Goal: Navigation & Orientation: Find specific page/section

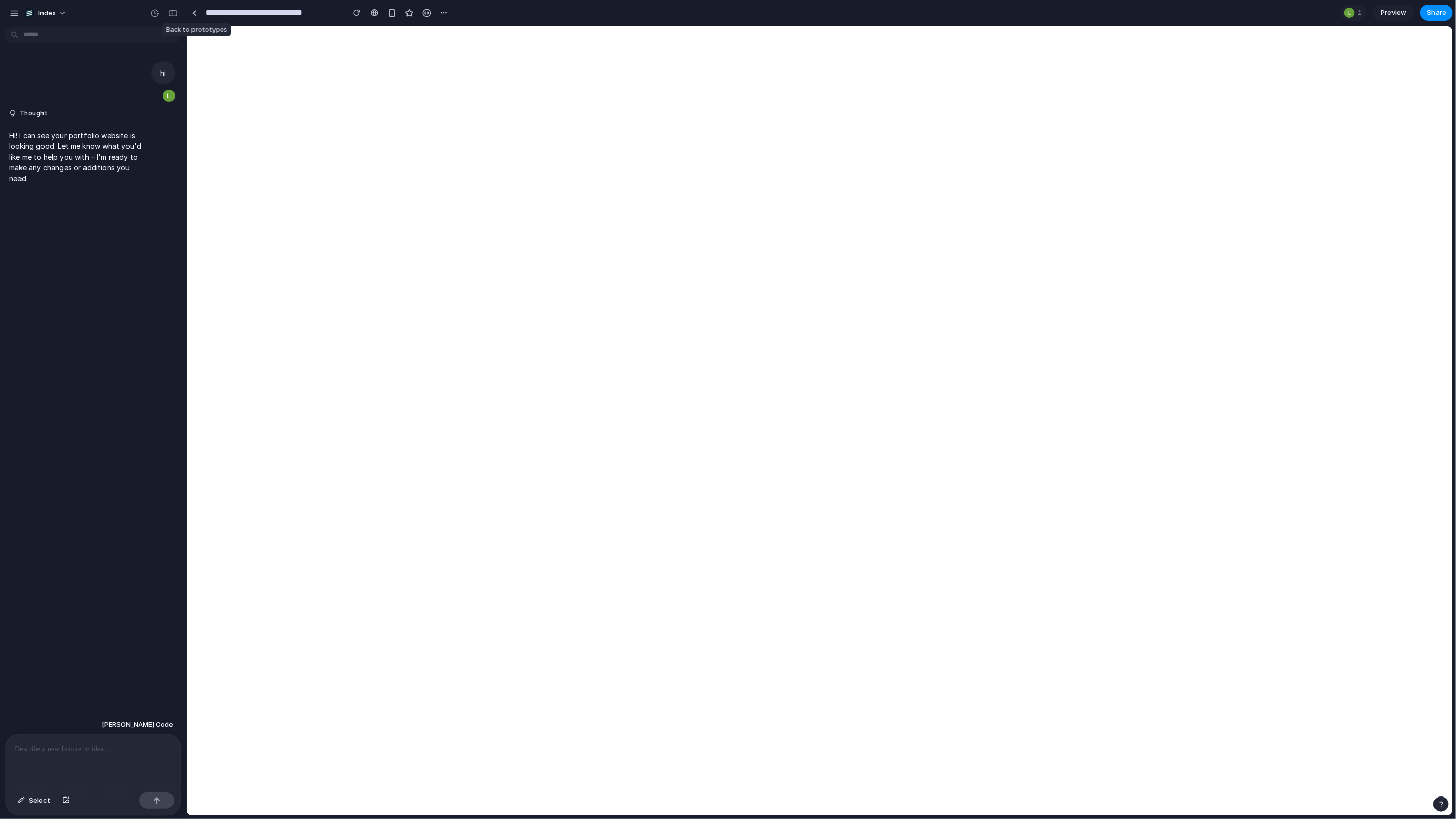
click at [195, 9] on link at bounding box center [194, 13] width 16 height 16
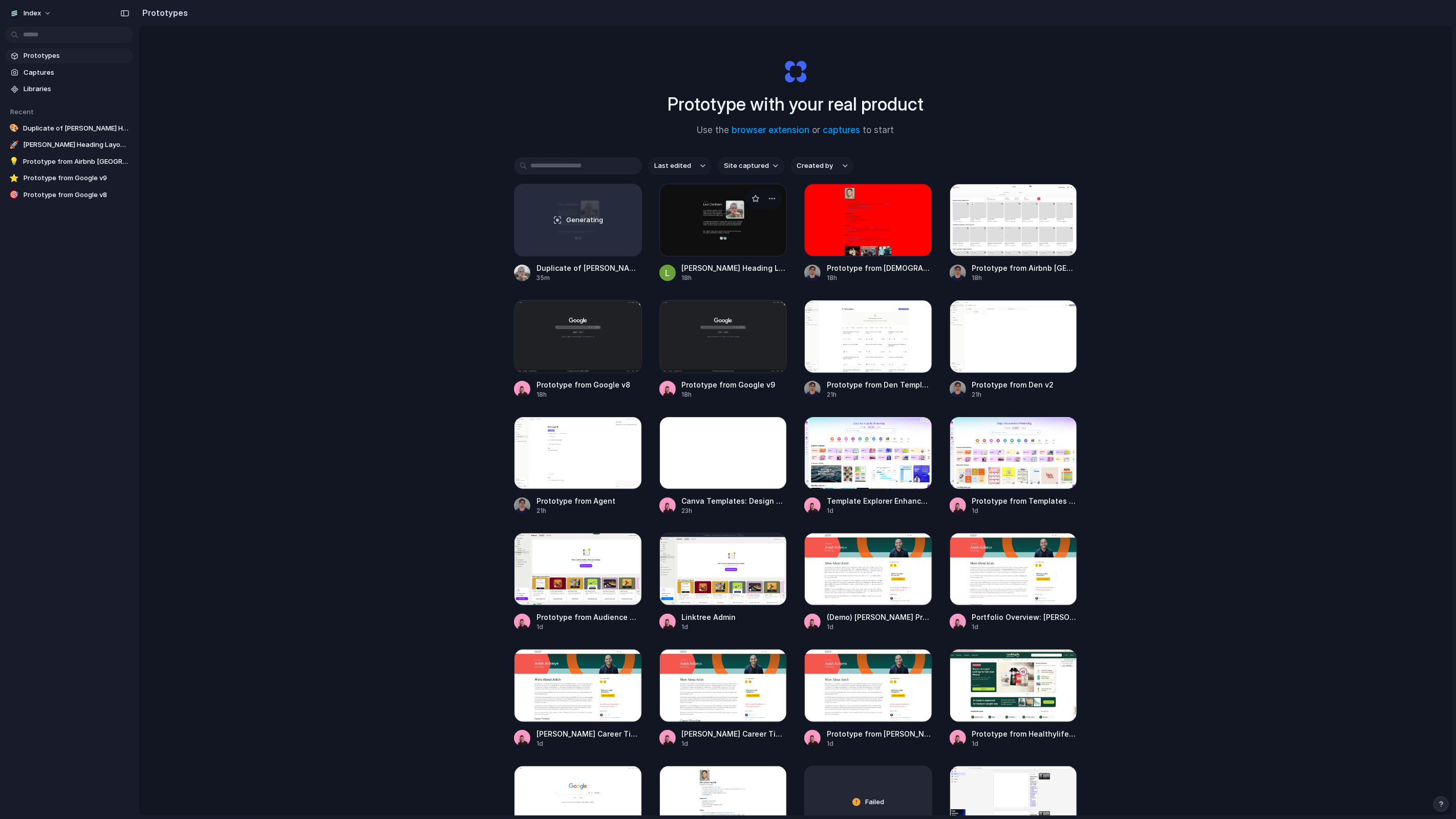
click at [725, 229] on div at bounding box center [723, 219] width 128 height 72
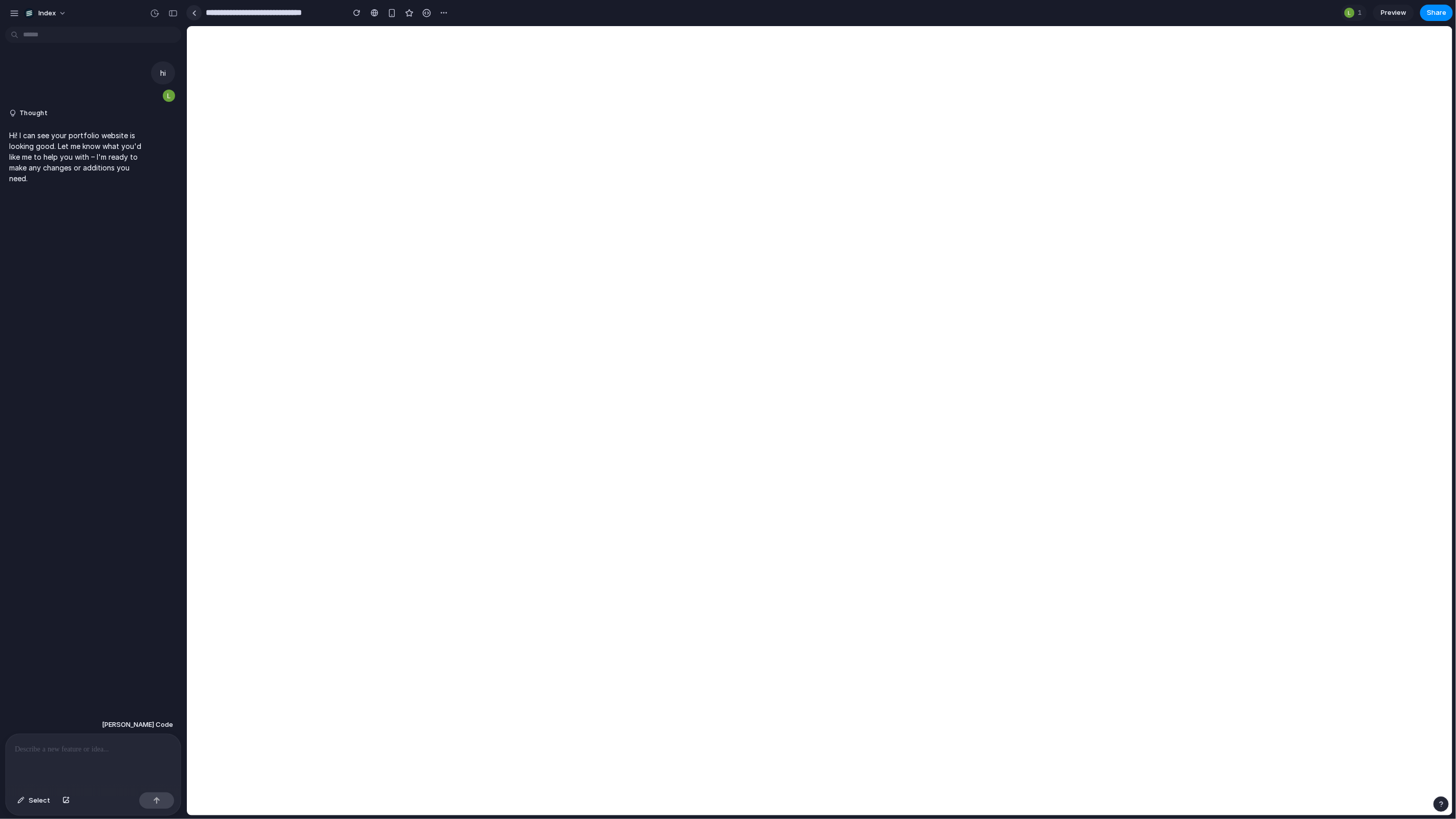
click at [189, 11] on link at bounding box center [194, 13] width 16 height 16
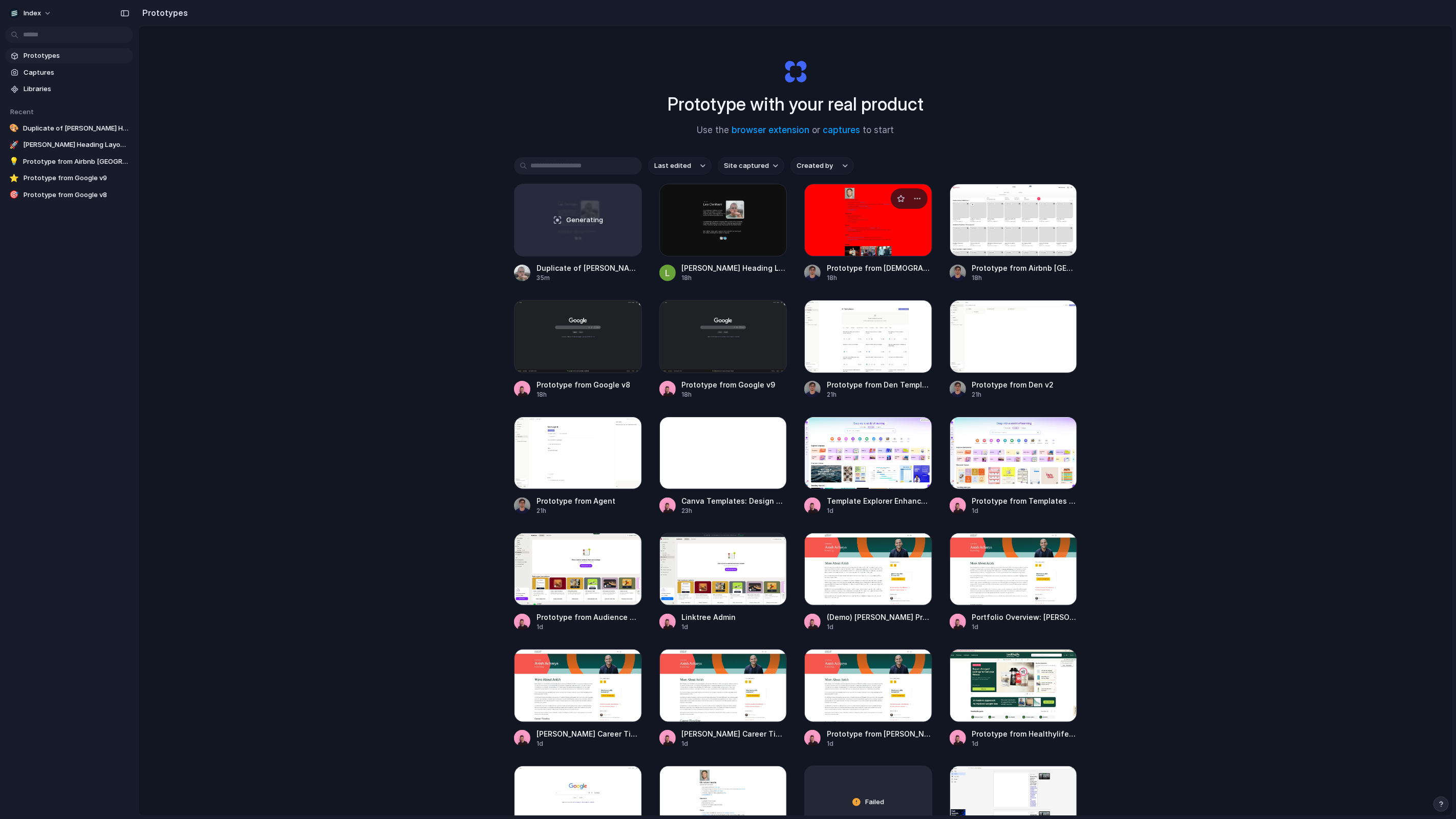
click at [891, 234] on div at bounding box center [868, 219] width 128 height 72
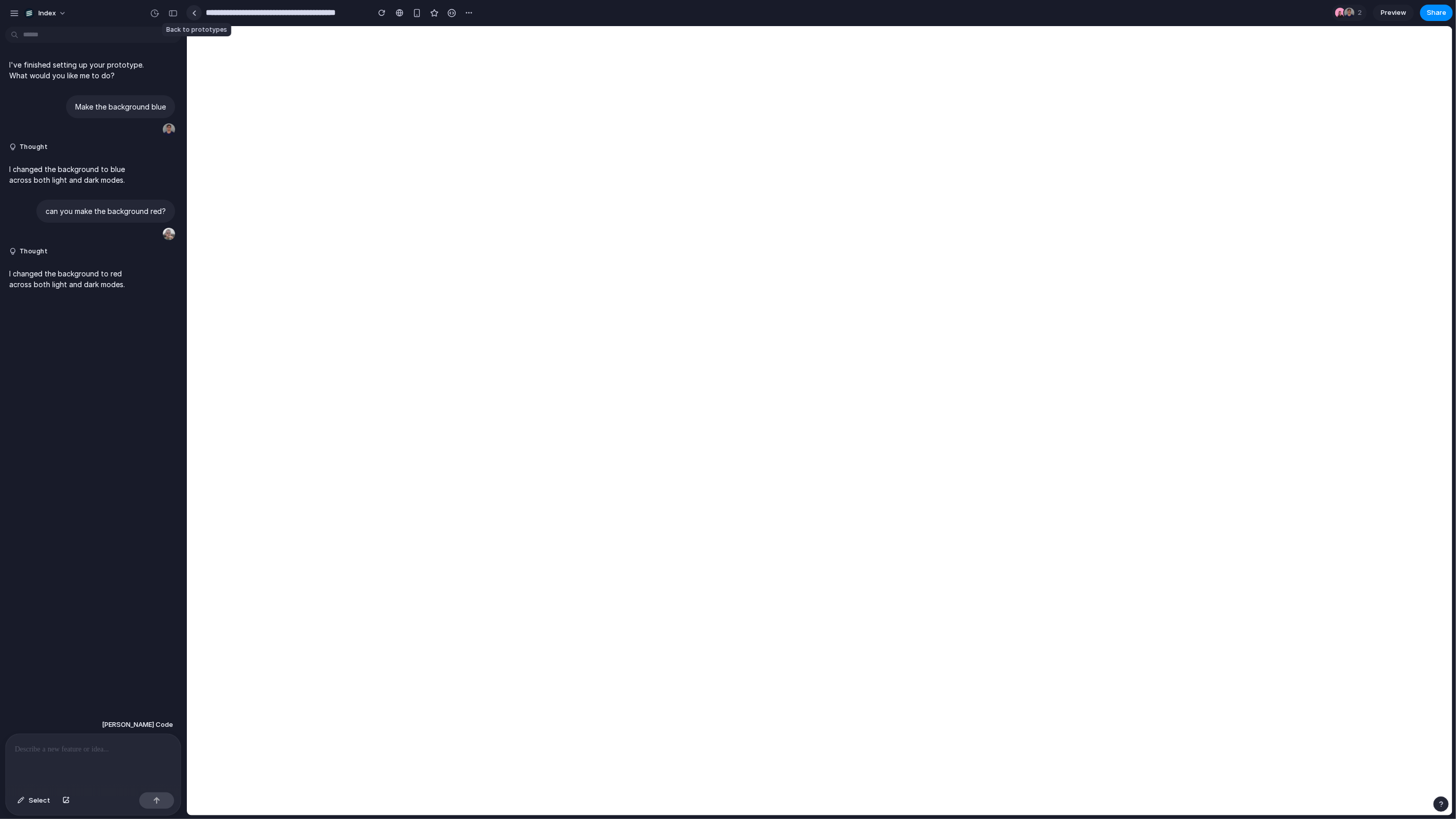
click at [196, 12] on div at bounding box center [194, 13] width 5 height 5
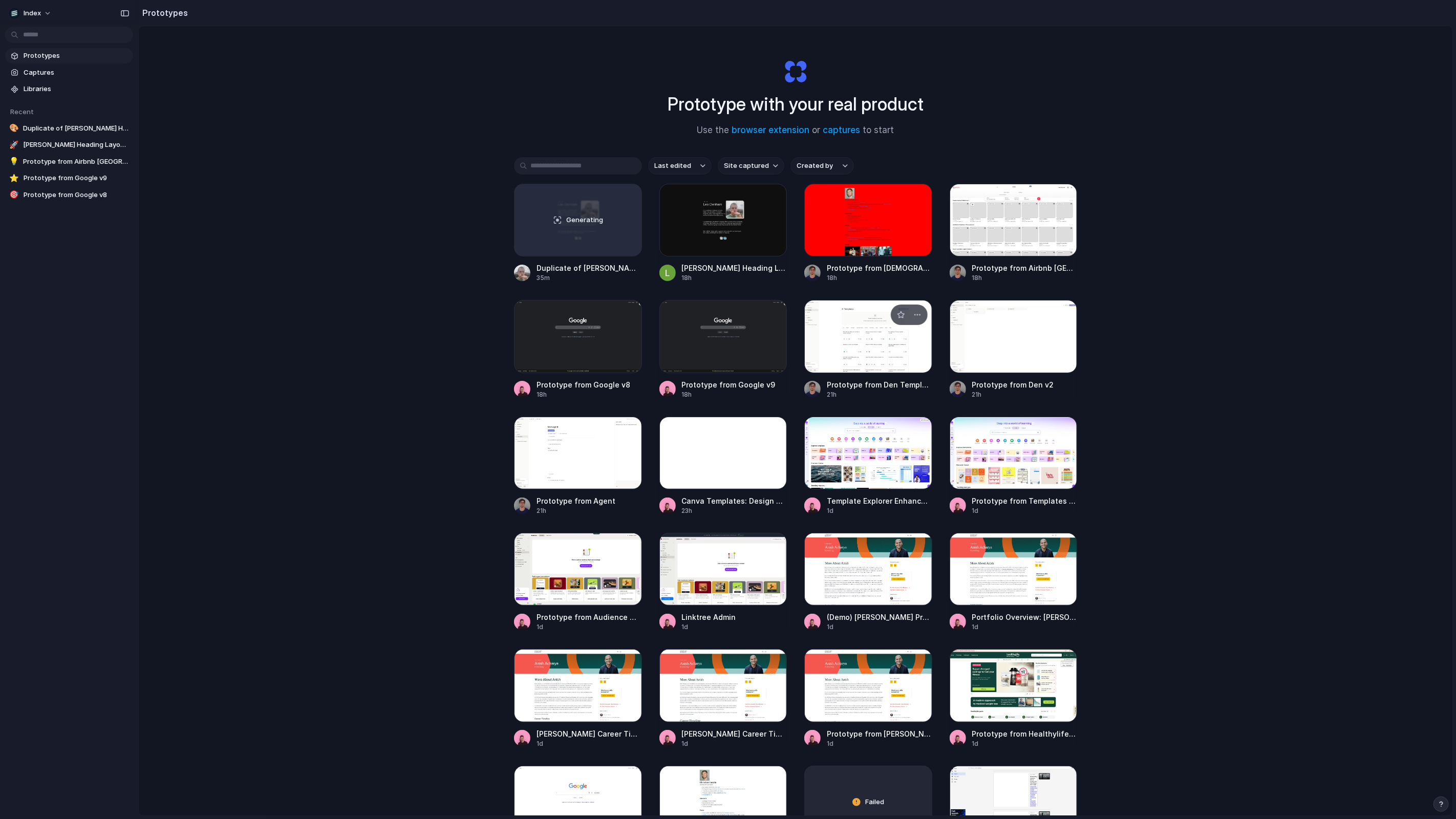
click at [864, 349] on div at bounding box center [868, 335] width 128 height 72
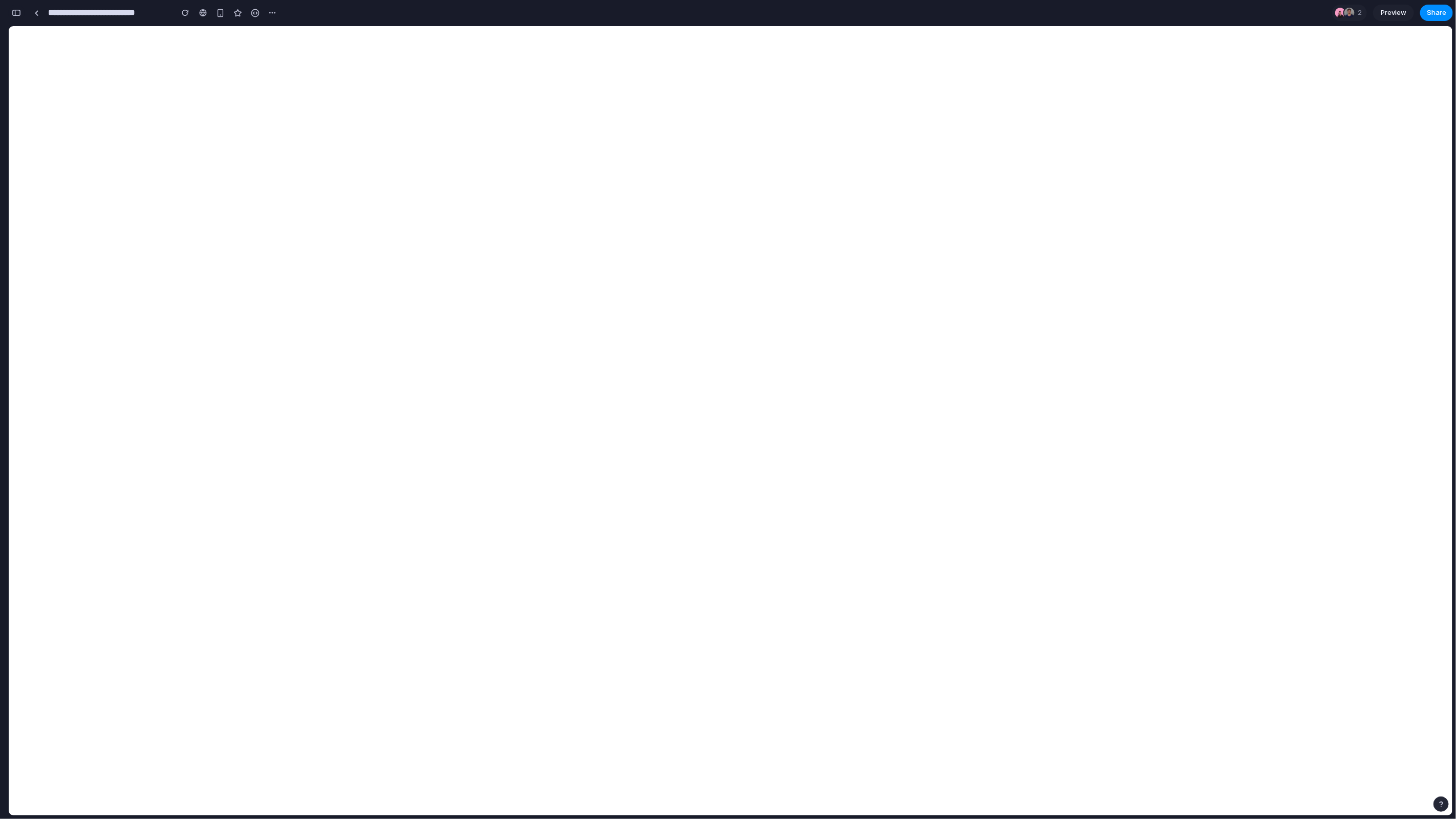
click at [12, 16] on div "button" at bounding box center [16, 13] width 9 height 7
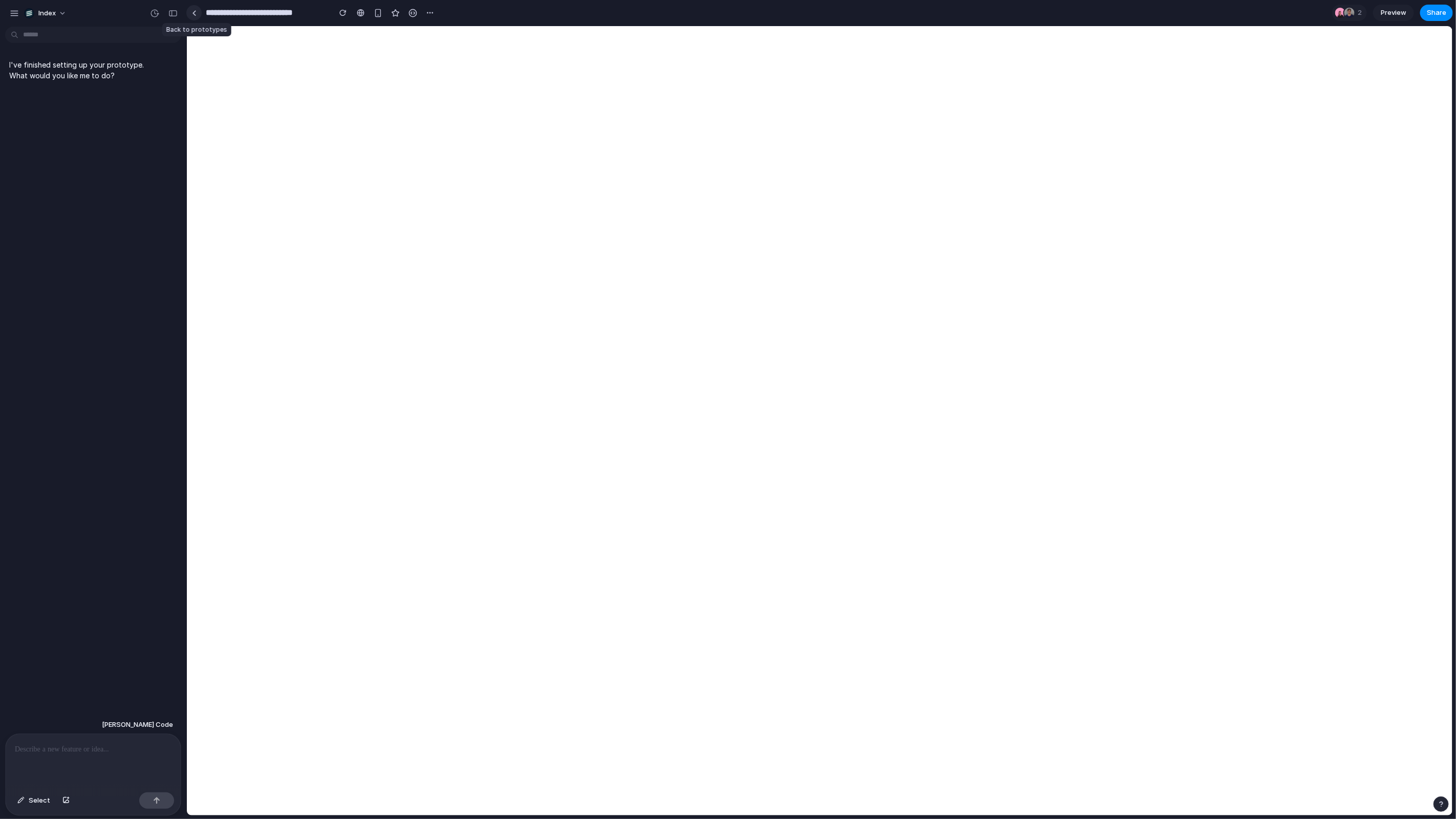
click at [189, 12] on link at bounding box center [194, 13] width 16 height 16
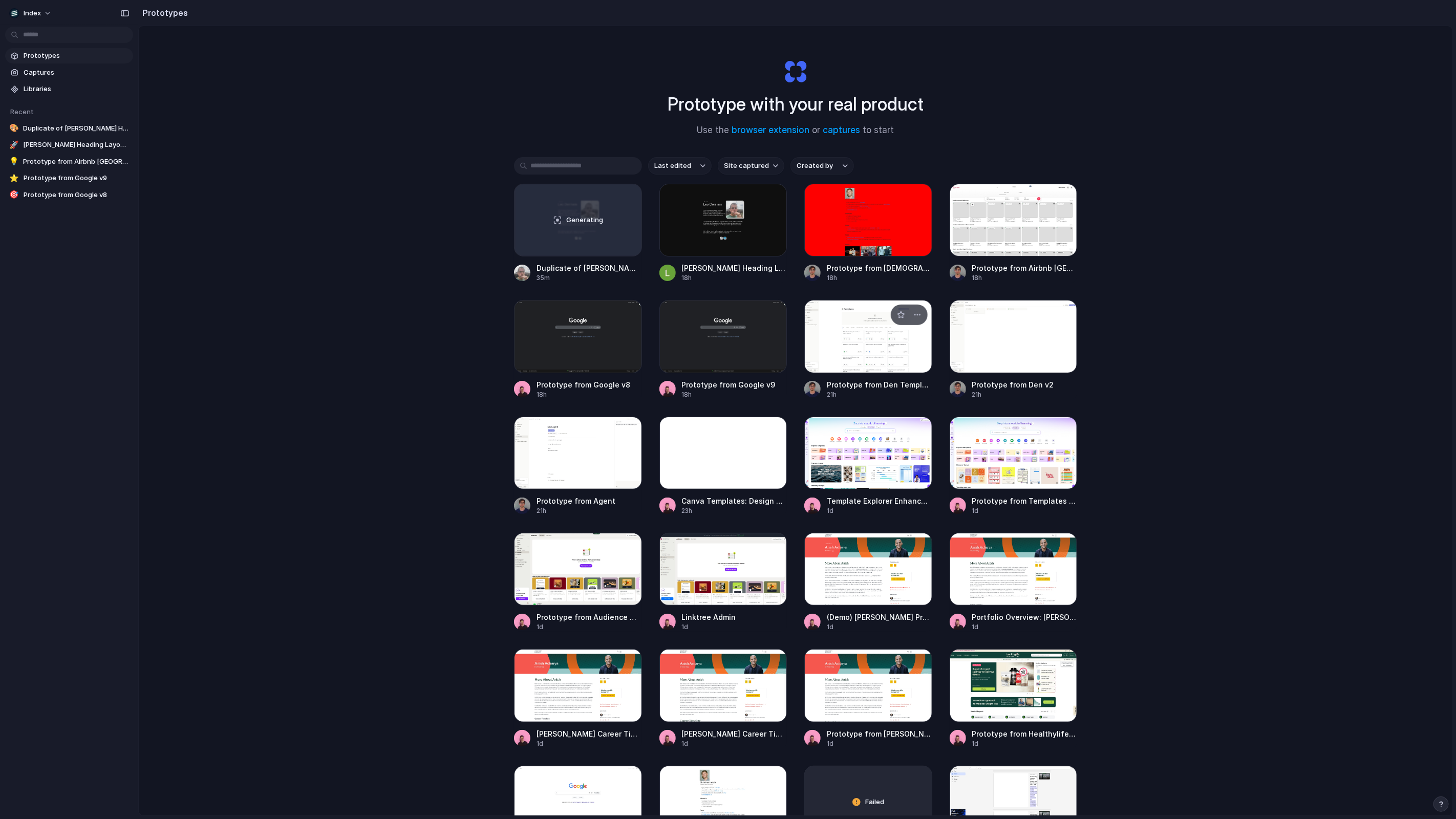
click at [892, 346] on div at bounding box center [868, 335] width 128 height 72
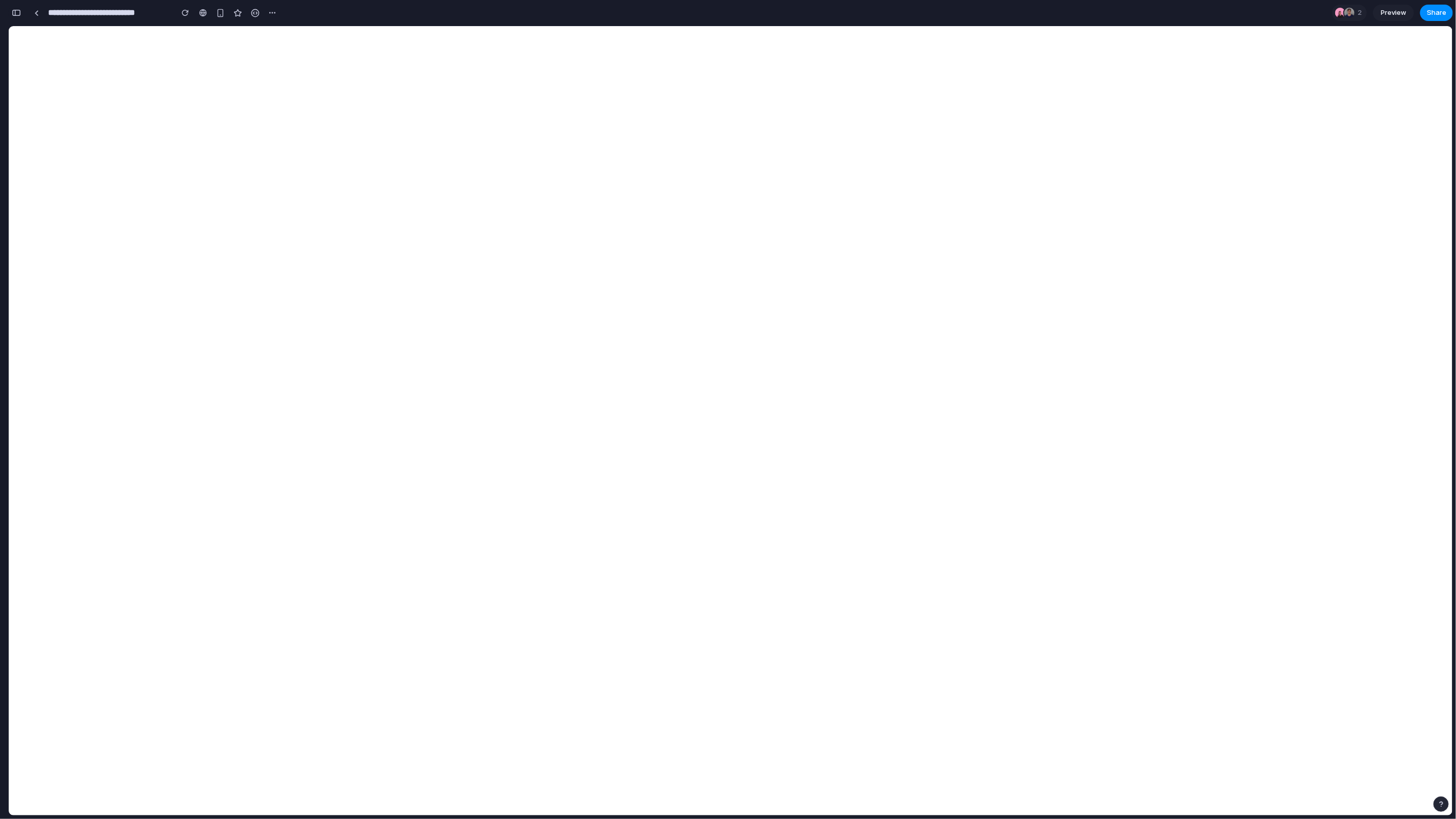
drag, startPoint x: 95, startPoint y: 118, endPoint x: 19, endPoint y: 15, distance: 128.0
click at [19, 15] on div "button" at bounding box center [16, 13] width 9 height 7
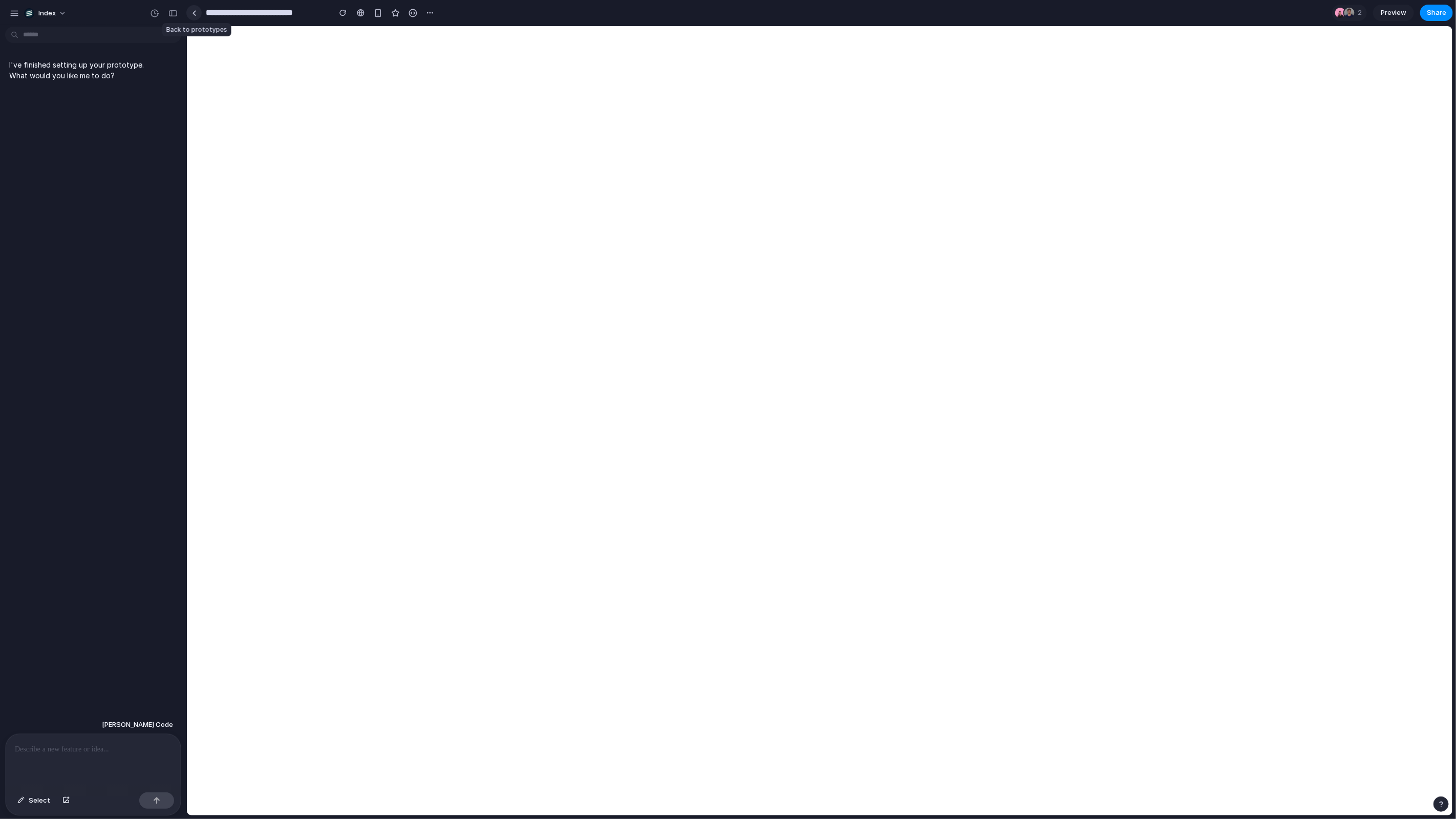
click at [194, 16] on link at bounding box center [194, 13] width 16 height 16
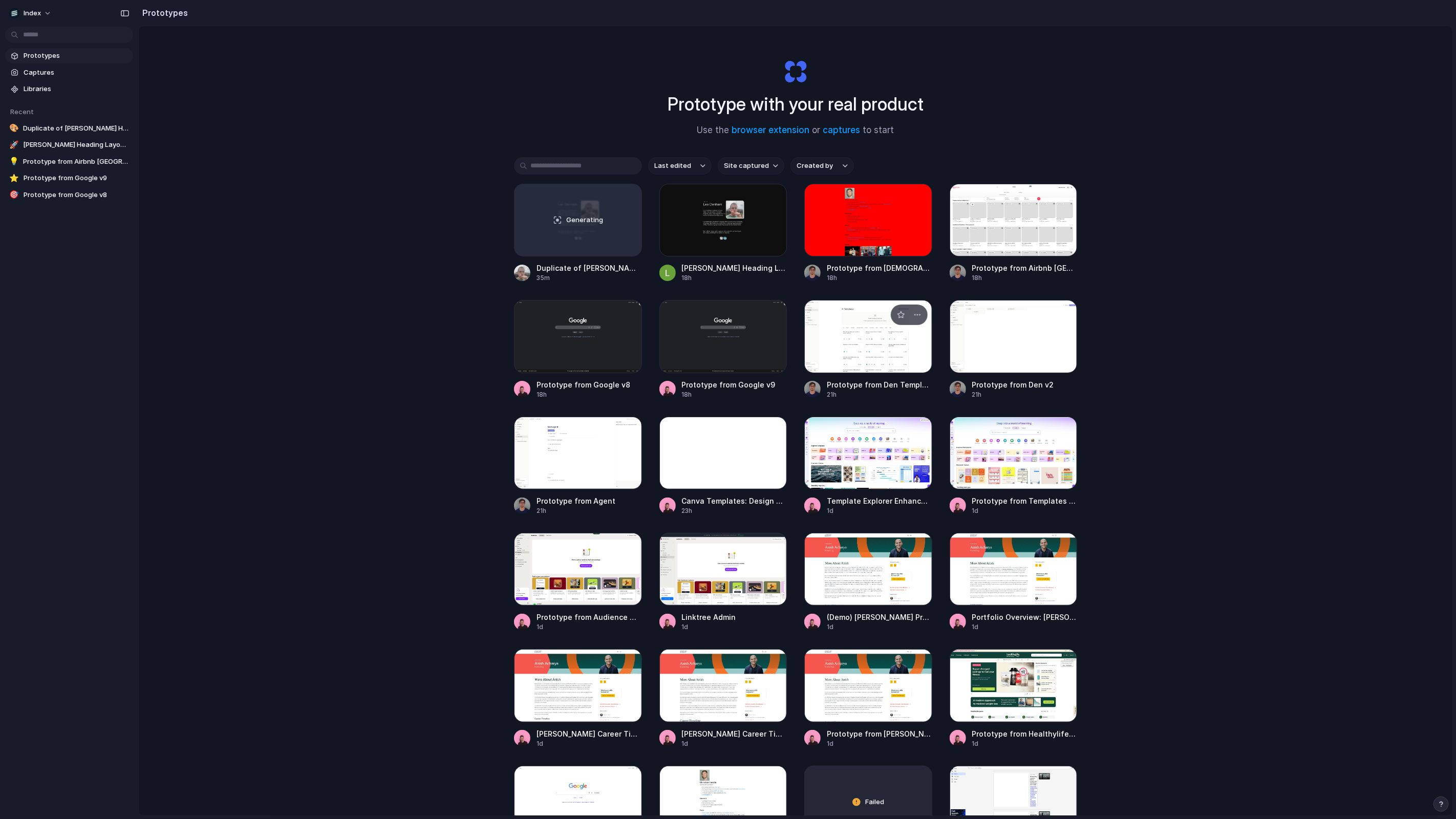
click at [892, 339] on div at bounding box center [868, 335] width 128 height 72
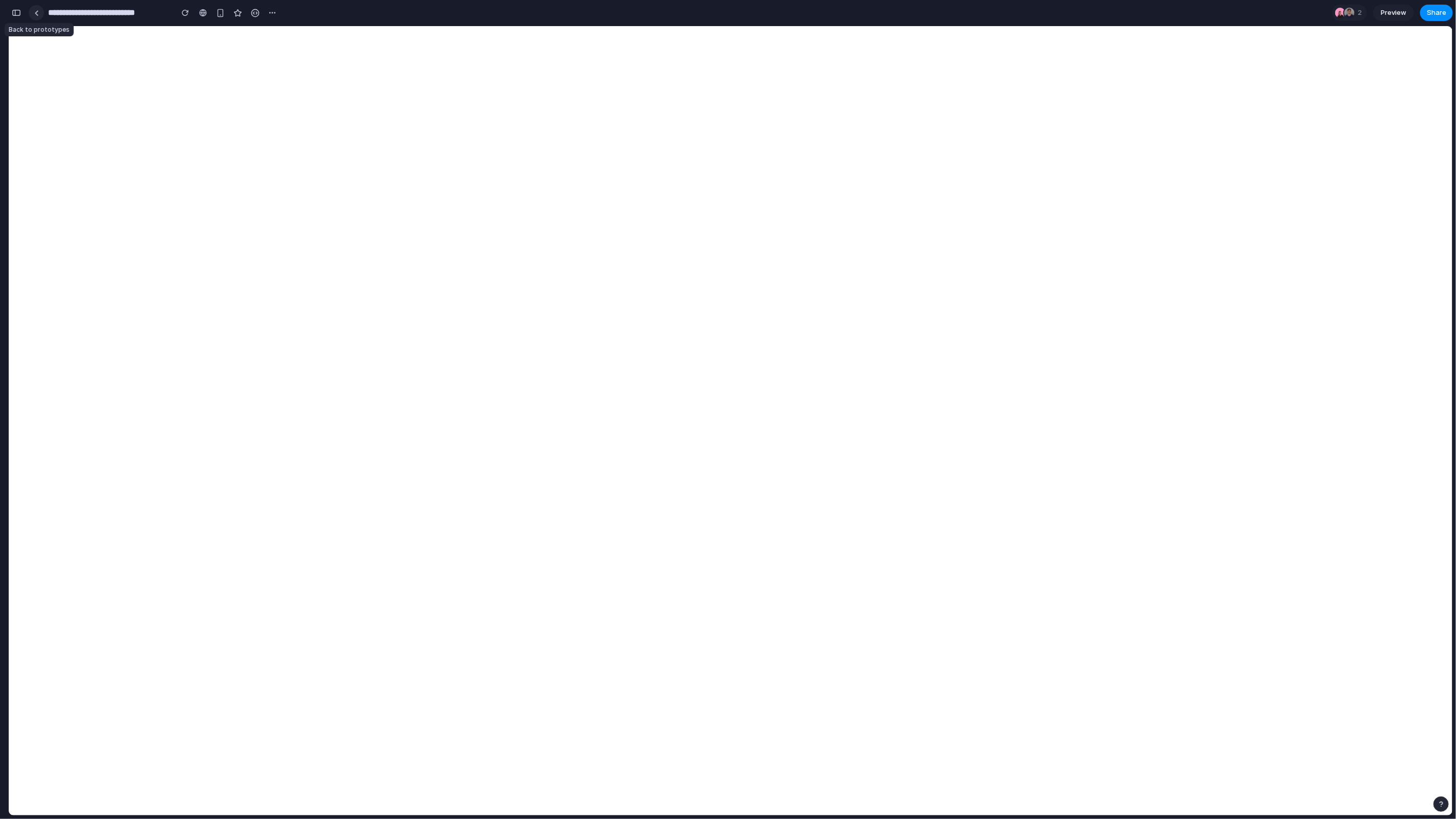
click at [36, 17] on link at bounding box center [36, 13] width 16 height 16
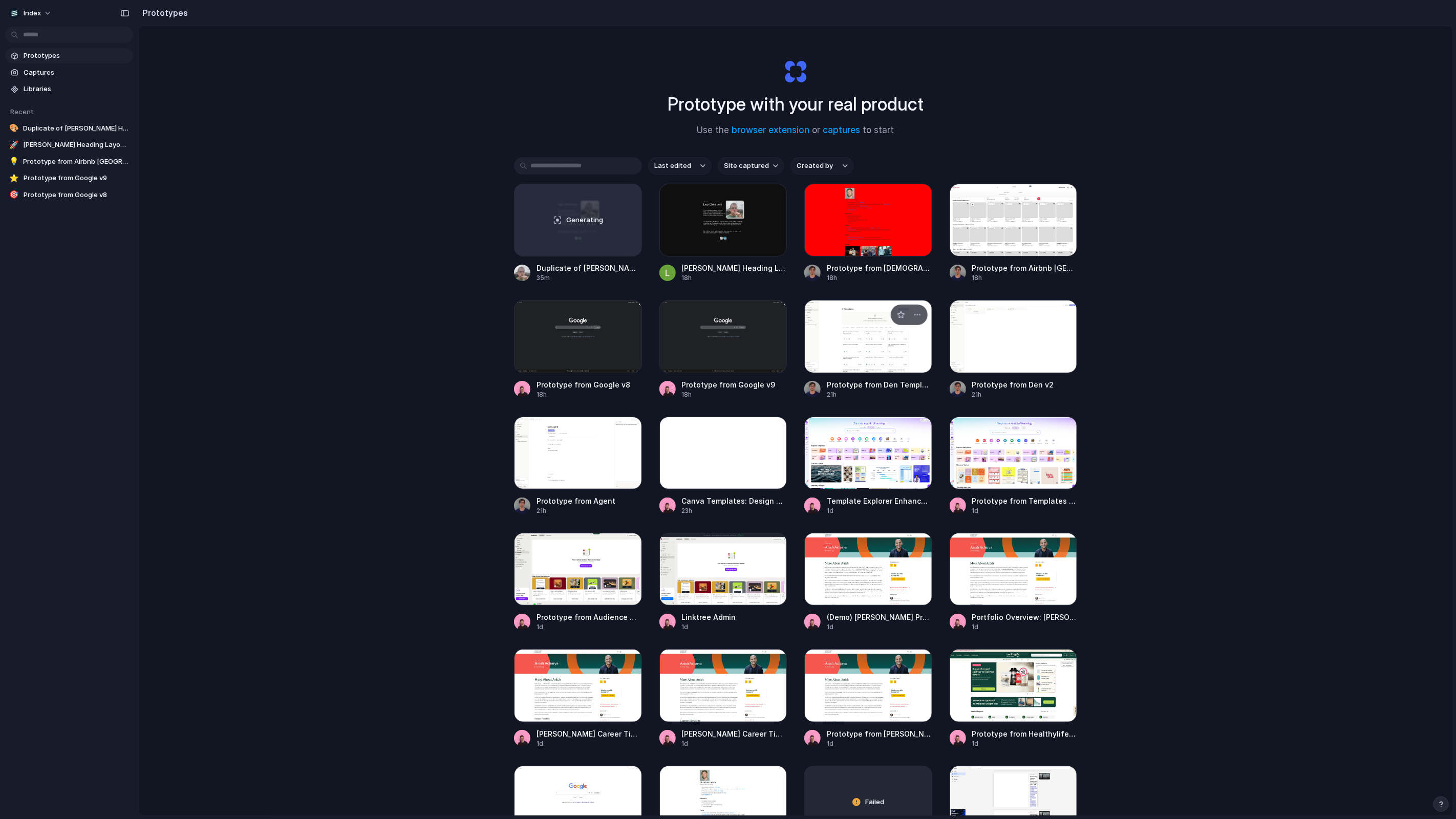
click at [868, 342] on div at bounding box center [868, 335] width 128 height 72
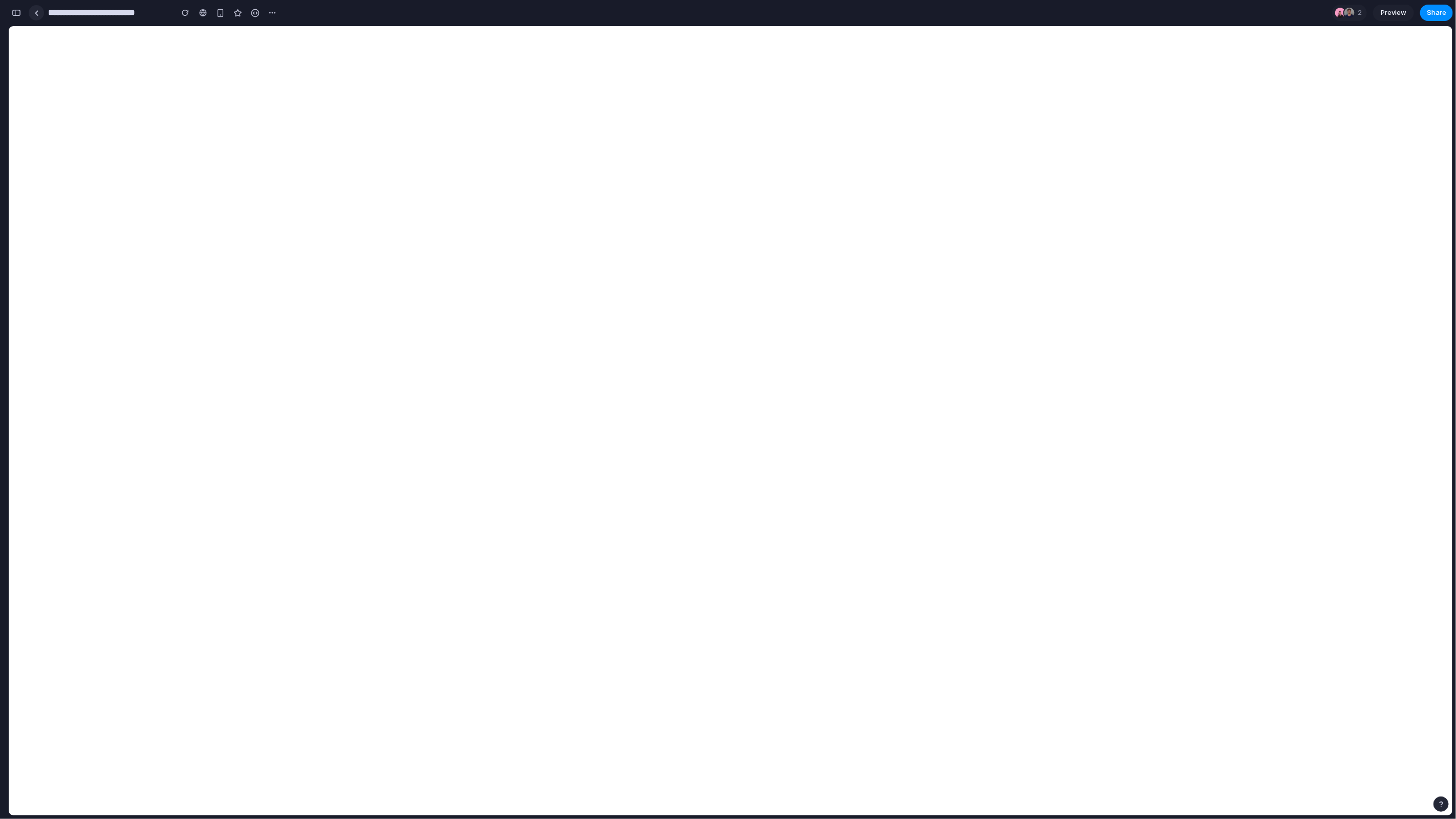
click at [39, 11] on link at bounding box center [36, 13] width 16 height 16
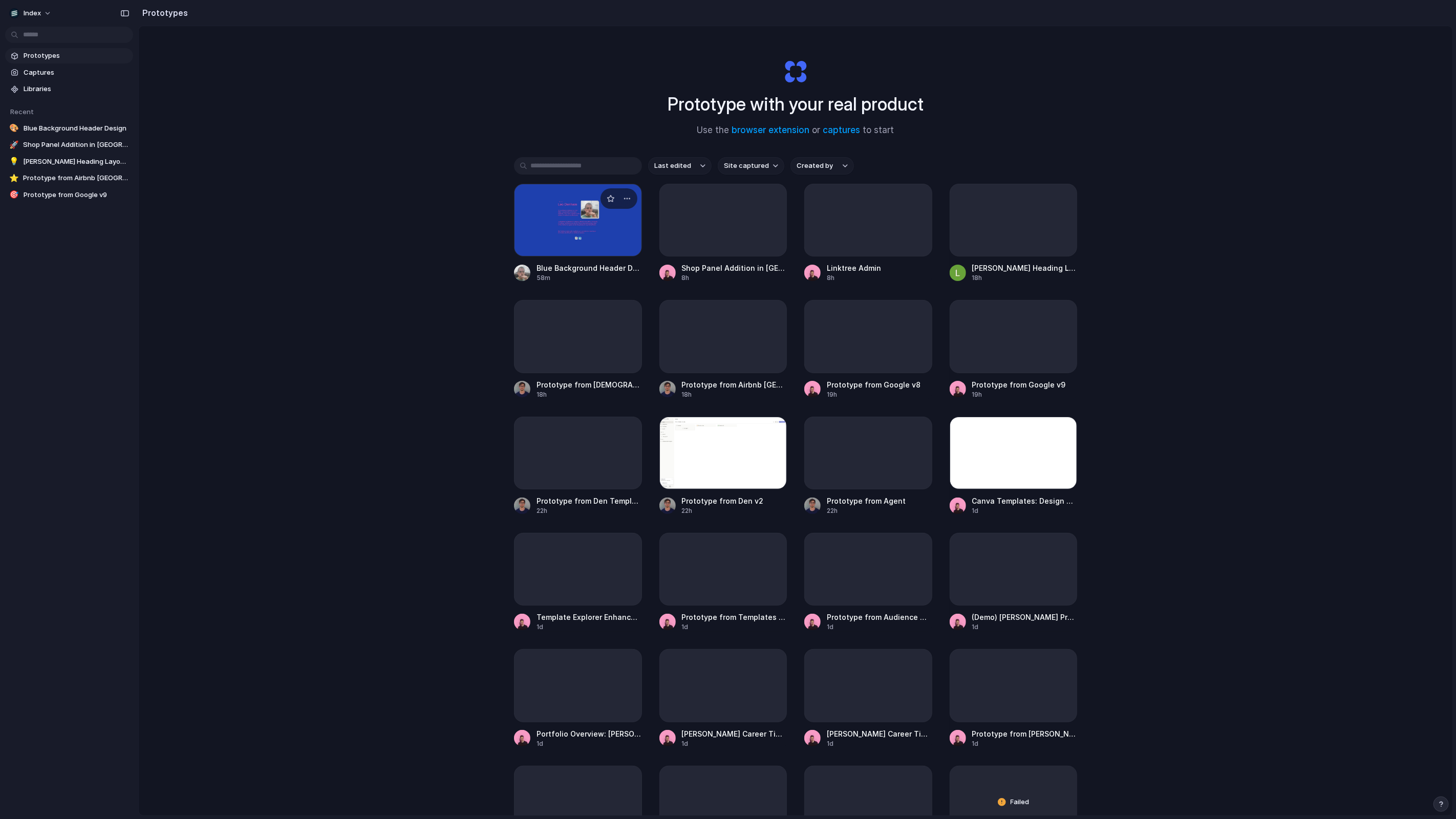
click at [567, 251] on div at bounding box center [578, 219] width 128 height 72
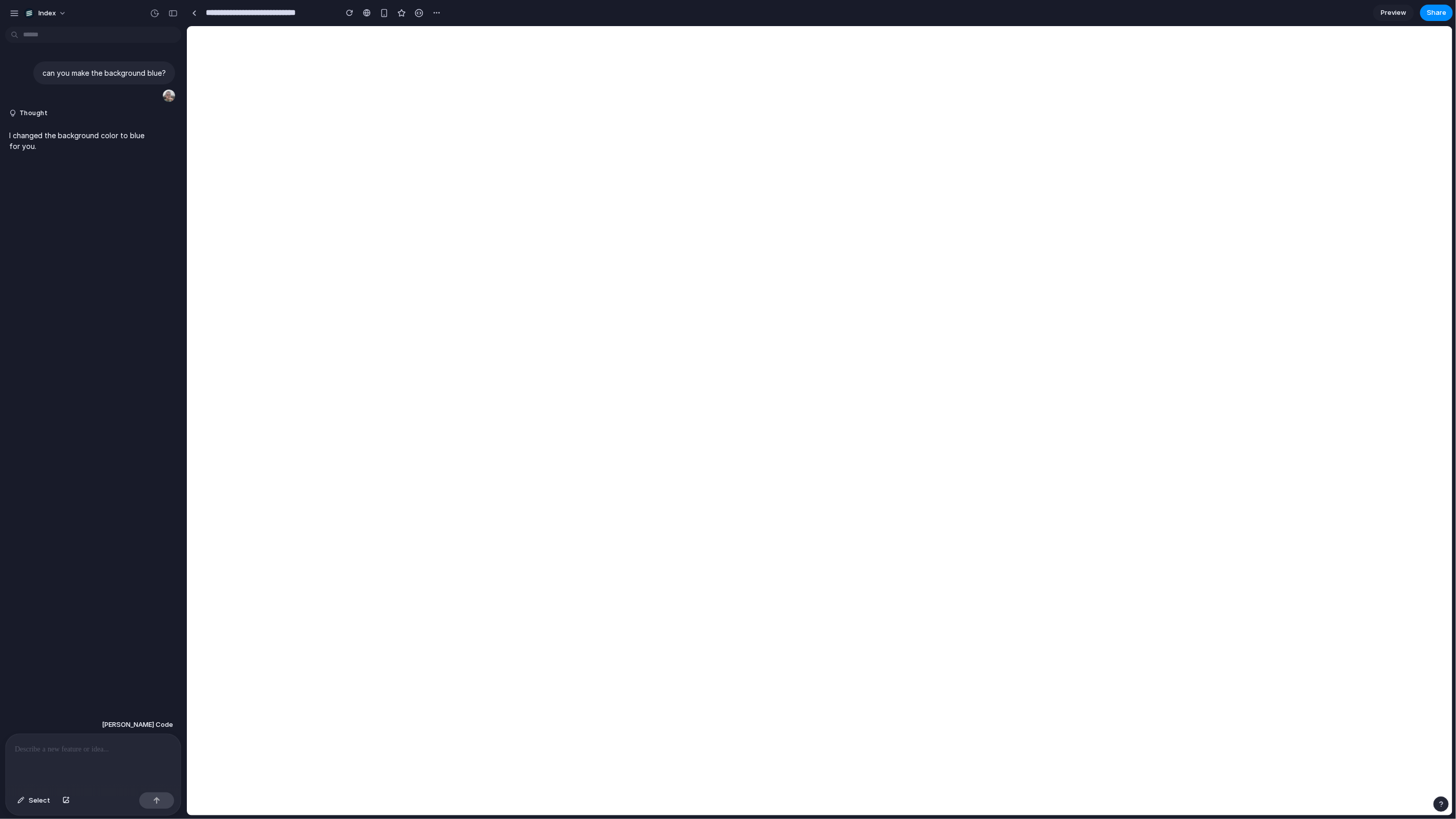
click at [97, 748] on p at bounding box center [92, 749] width 156 height 12
click at [193, 12] on div at bounding box center [194, 13] width 5 height 5
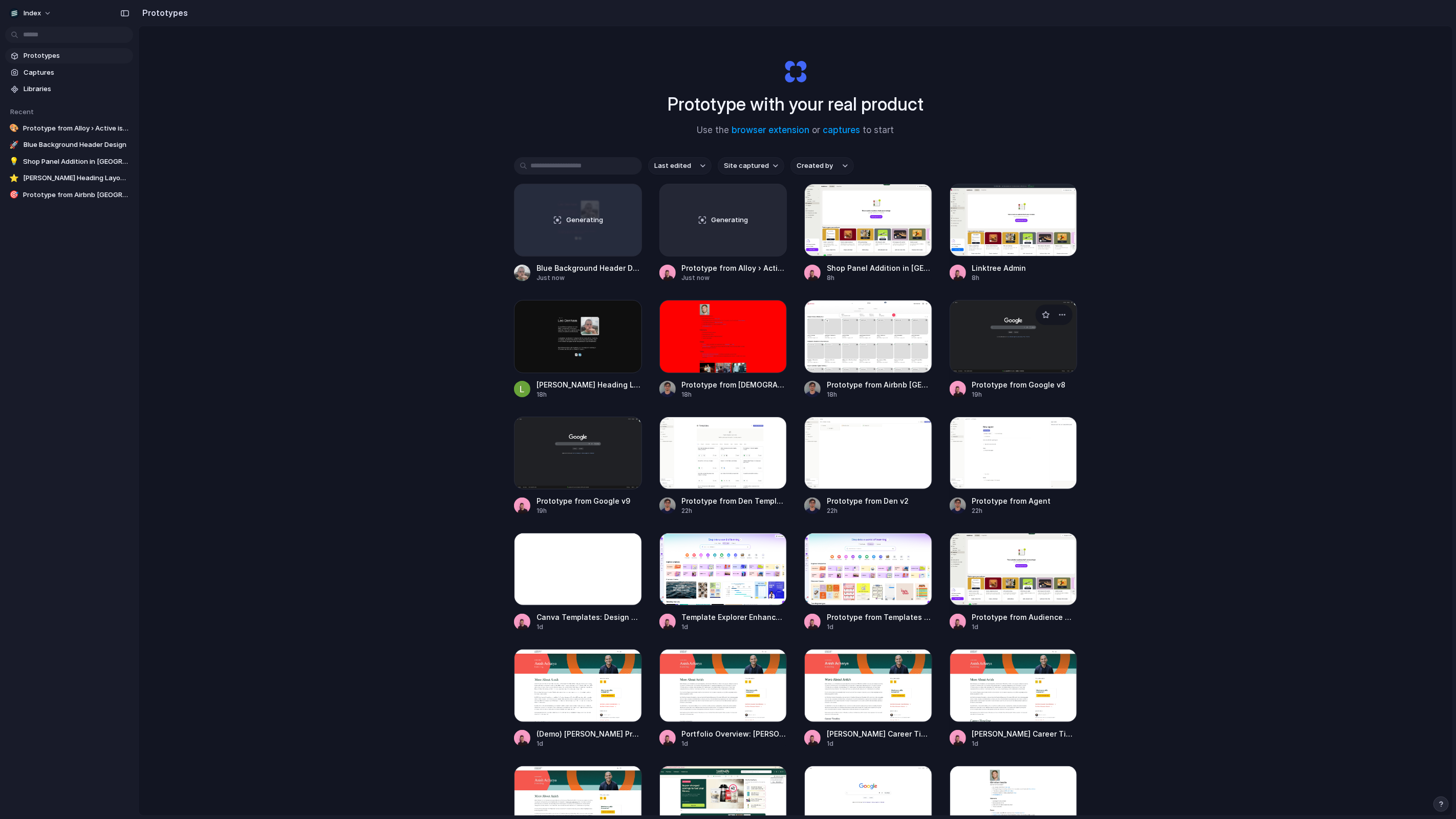
click at [1012, 356] on div at bounding box center [1013, 335] width 128 height 72
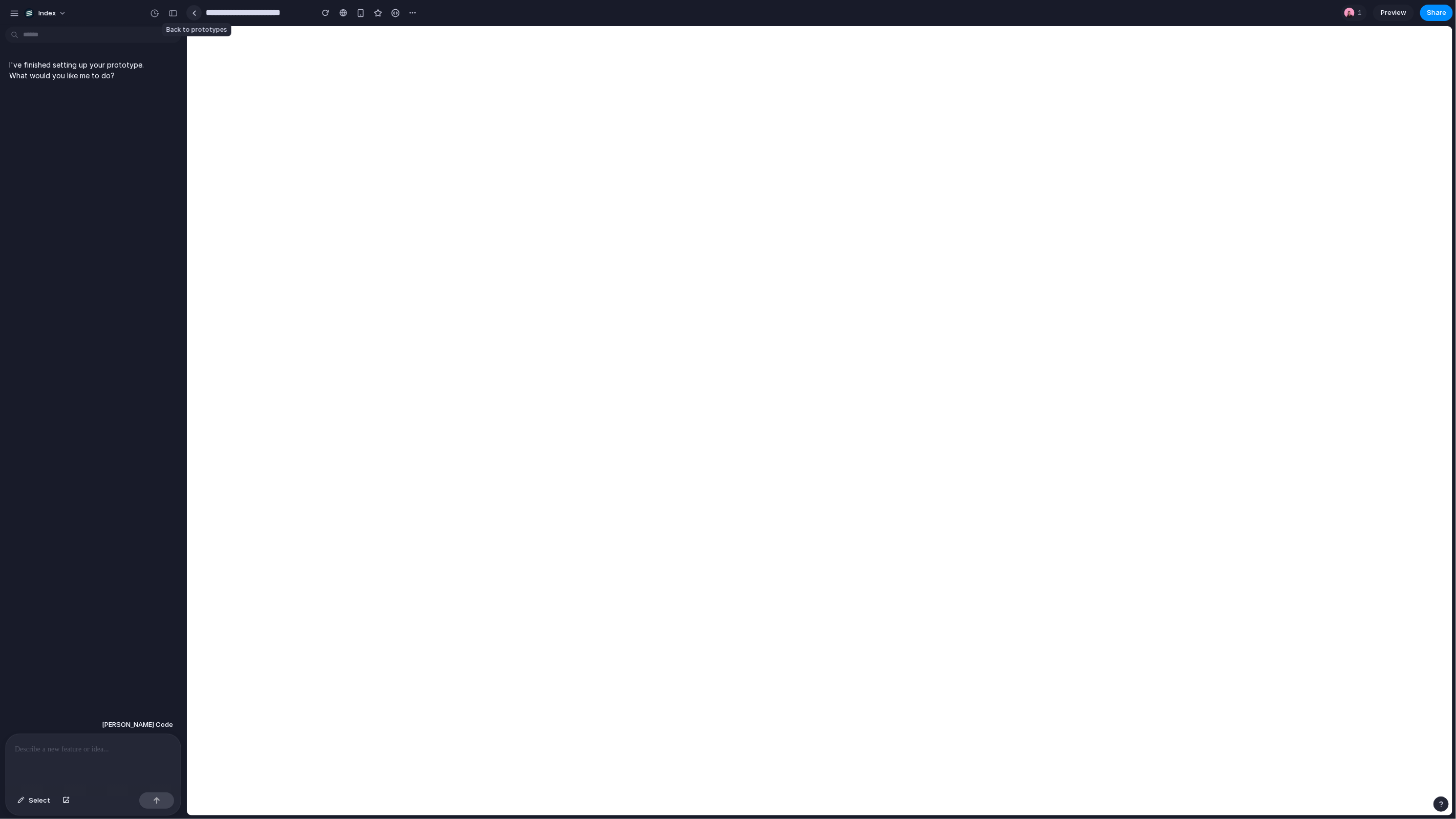
click at [192, 12] on div at bounding box center [194, 13] width 5 height 5
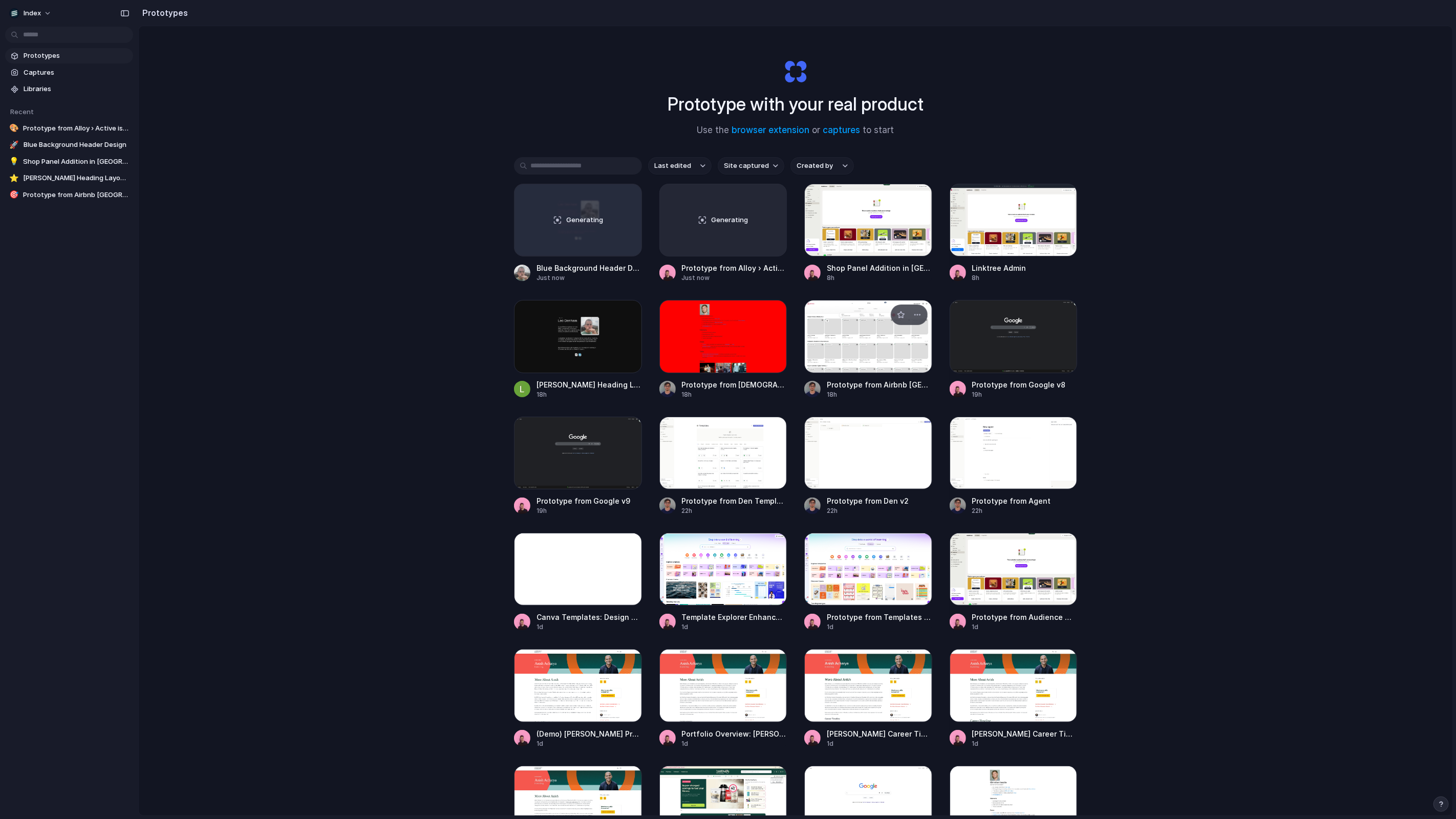
click at [812, 362] on div at bounding box center [868, 335] width 128 height 72
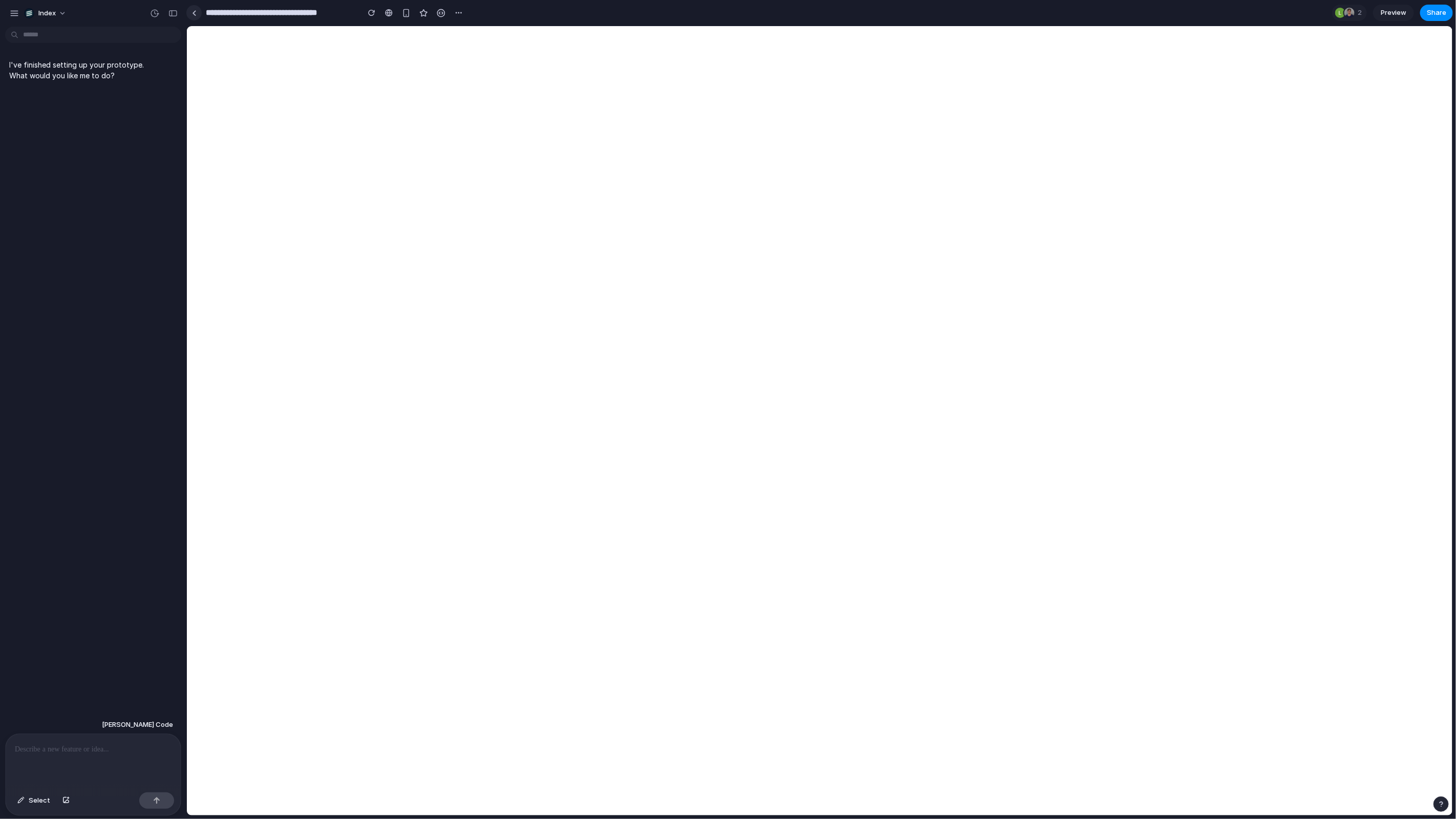
click at [200, 15] on link at bounding box center [194, 13] width 16 height 16
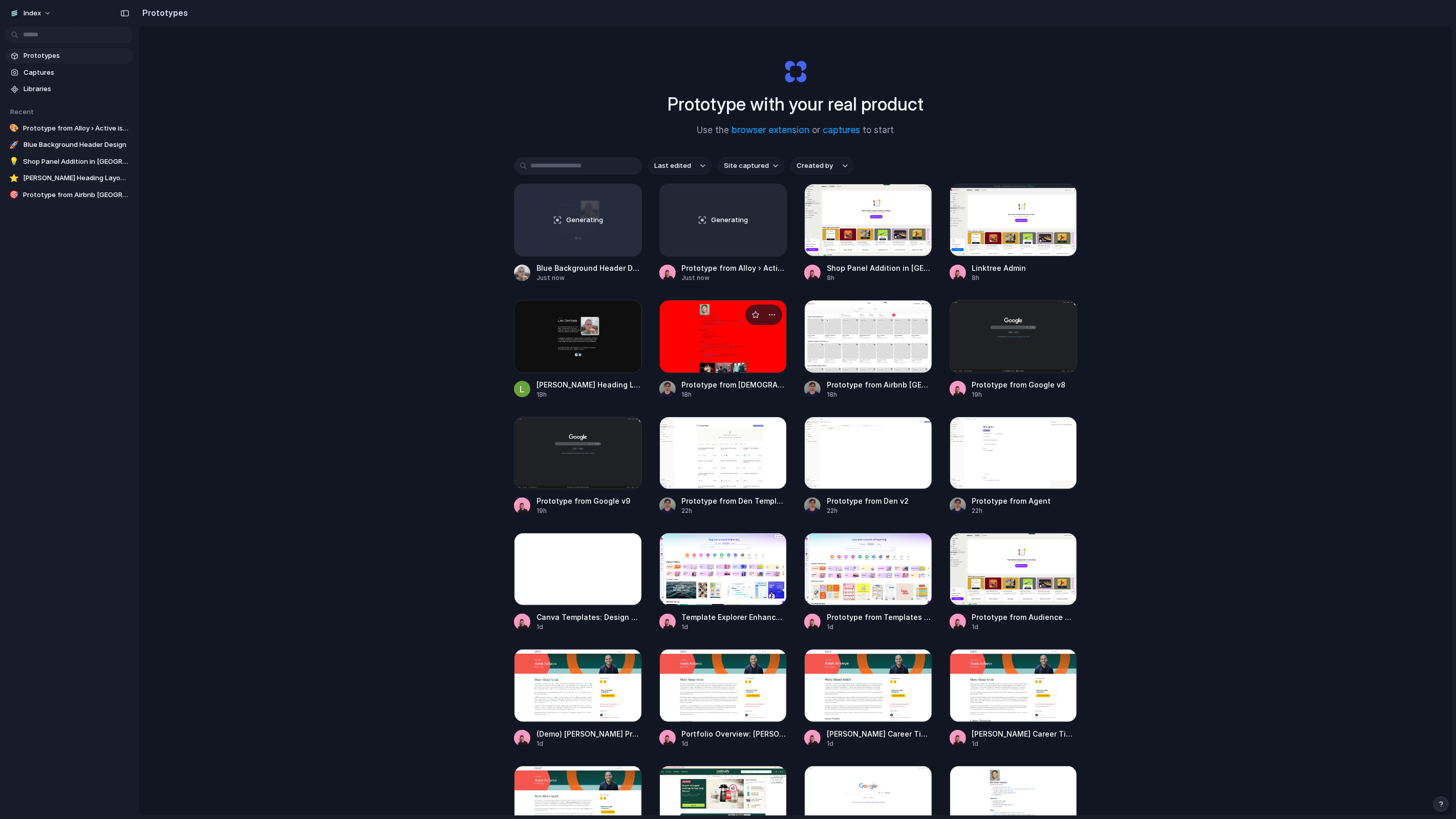
click at [687, 345] on div at bounding box center [723, 335] width 128 height 72
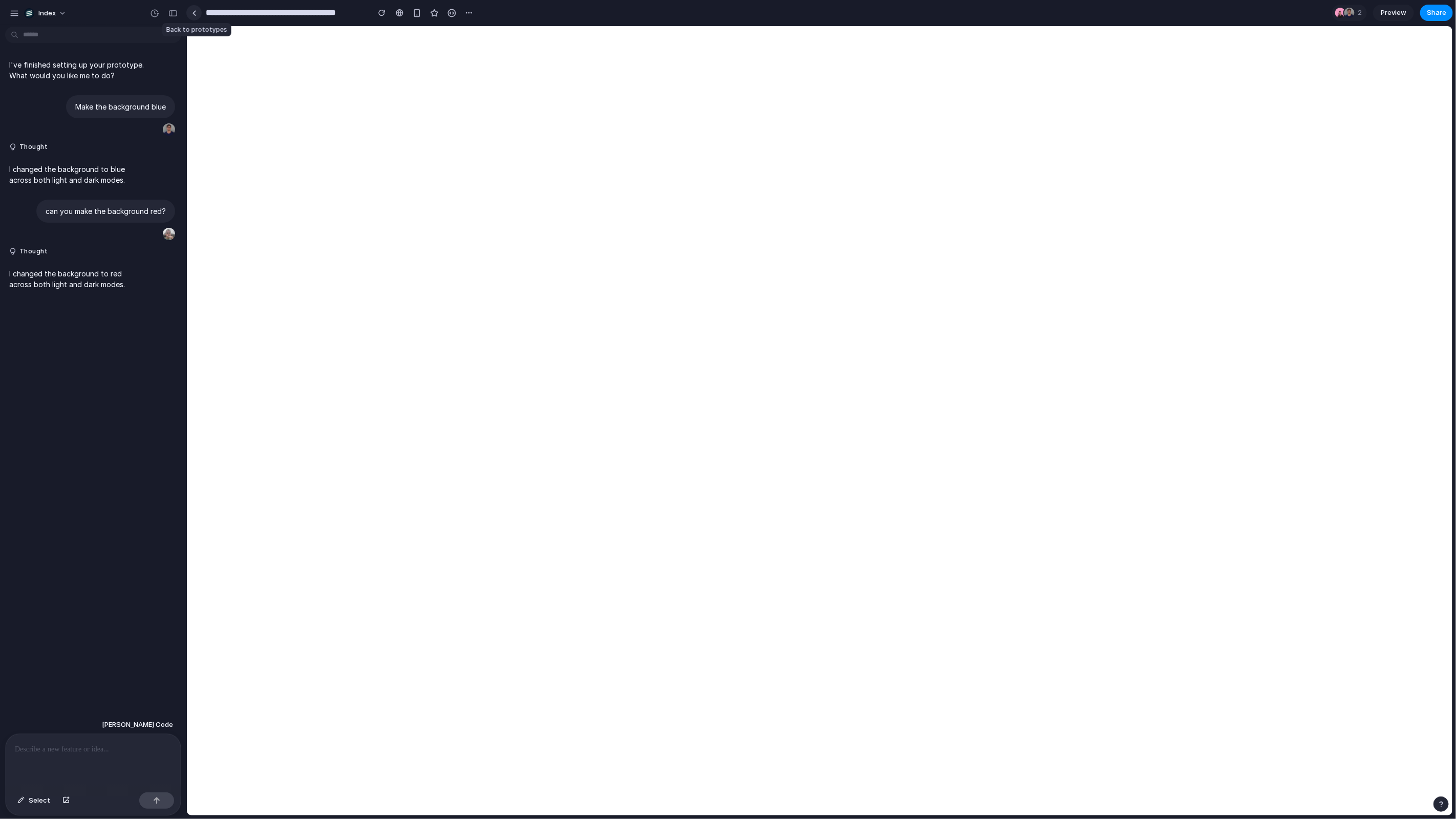
click at [192, 15] on div at bounding box center [194, 13] width 5 height 5
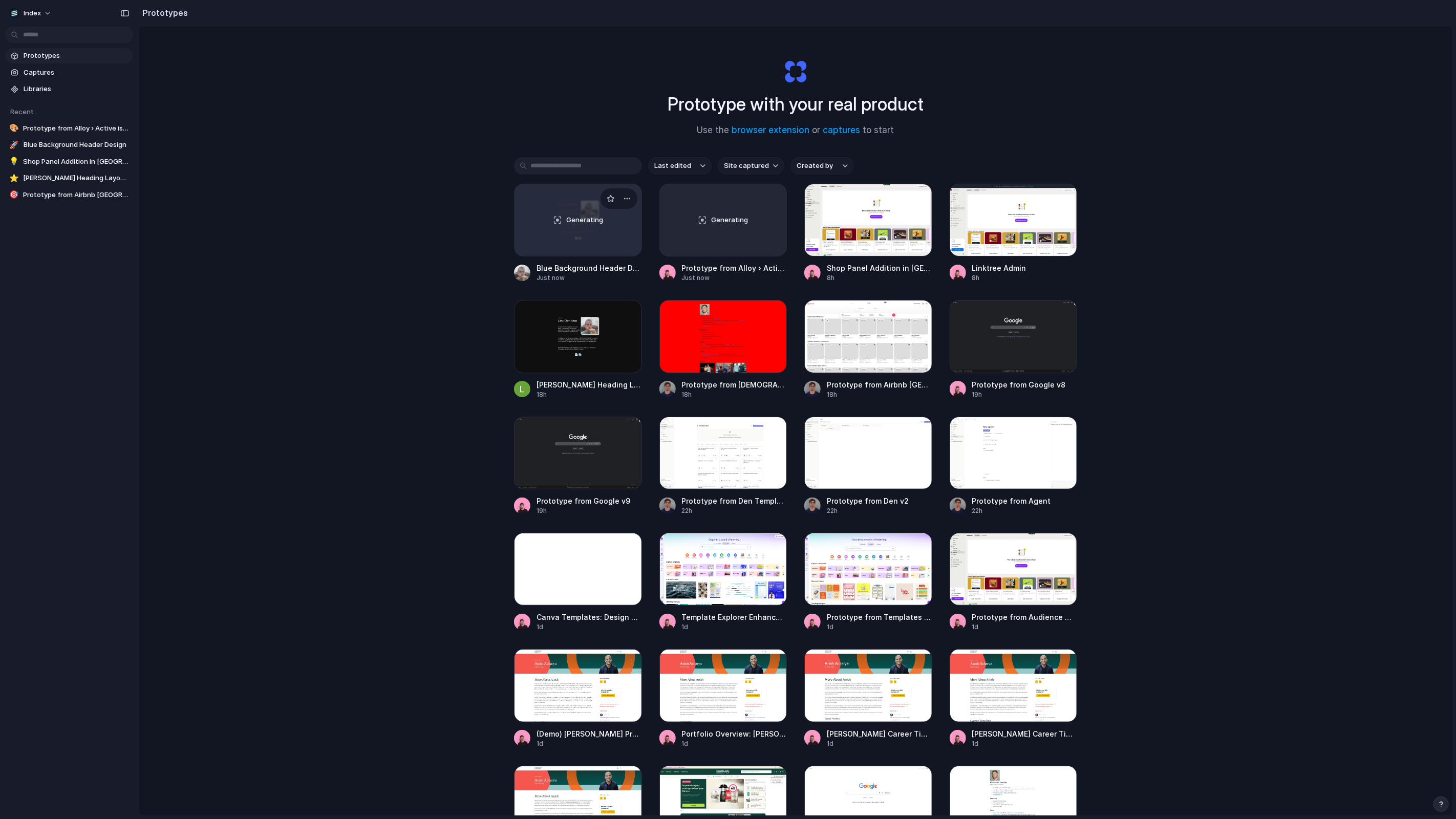
click at [549, 227] on div "Generating" at bounding box center [578, 220] width 127 height 71
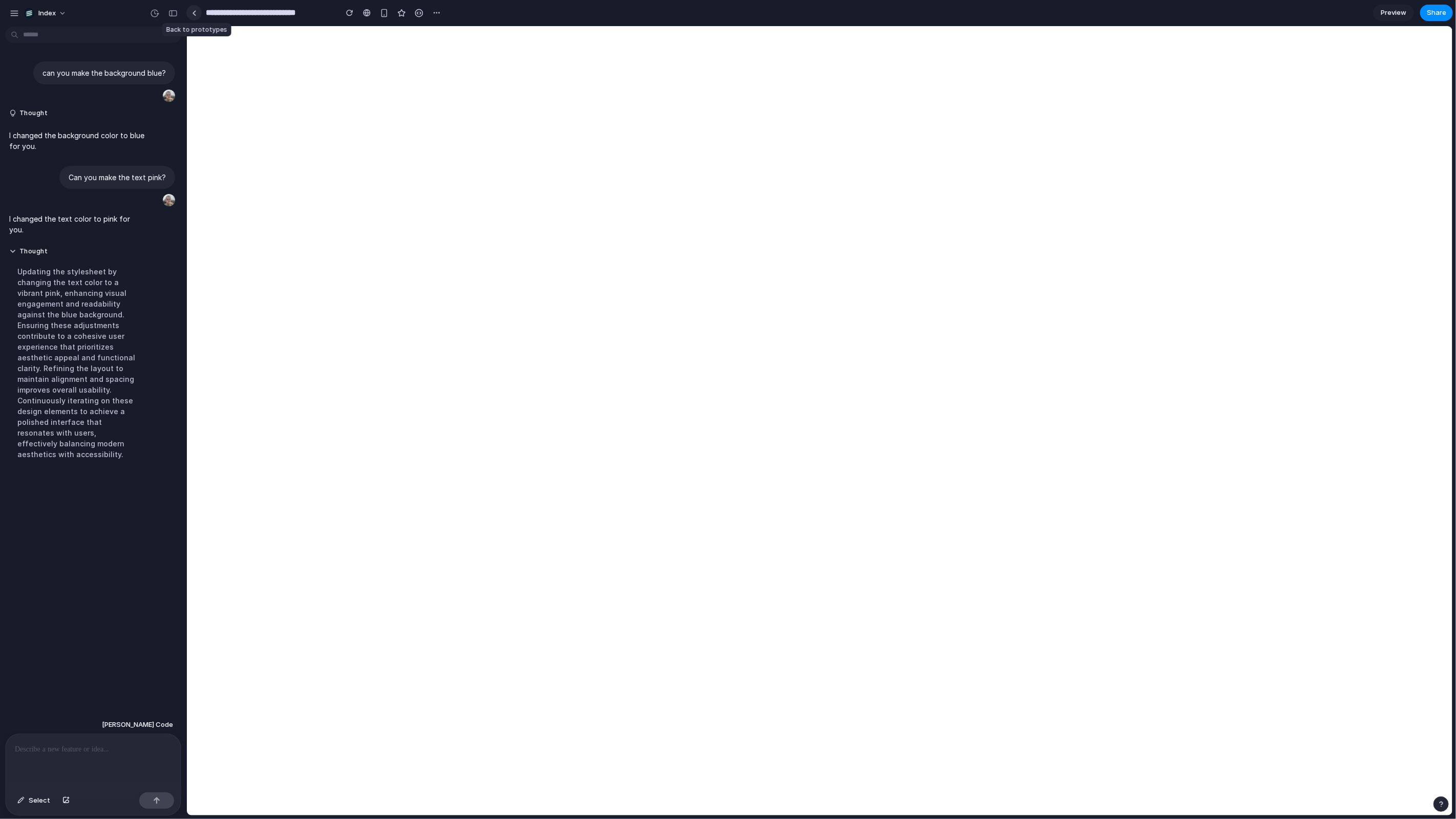
click at [201, 12] on link at bounding box center [194, 13] width 16 height 16
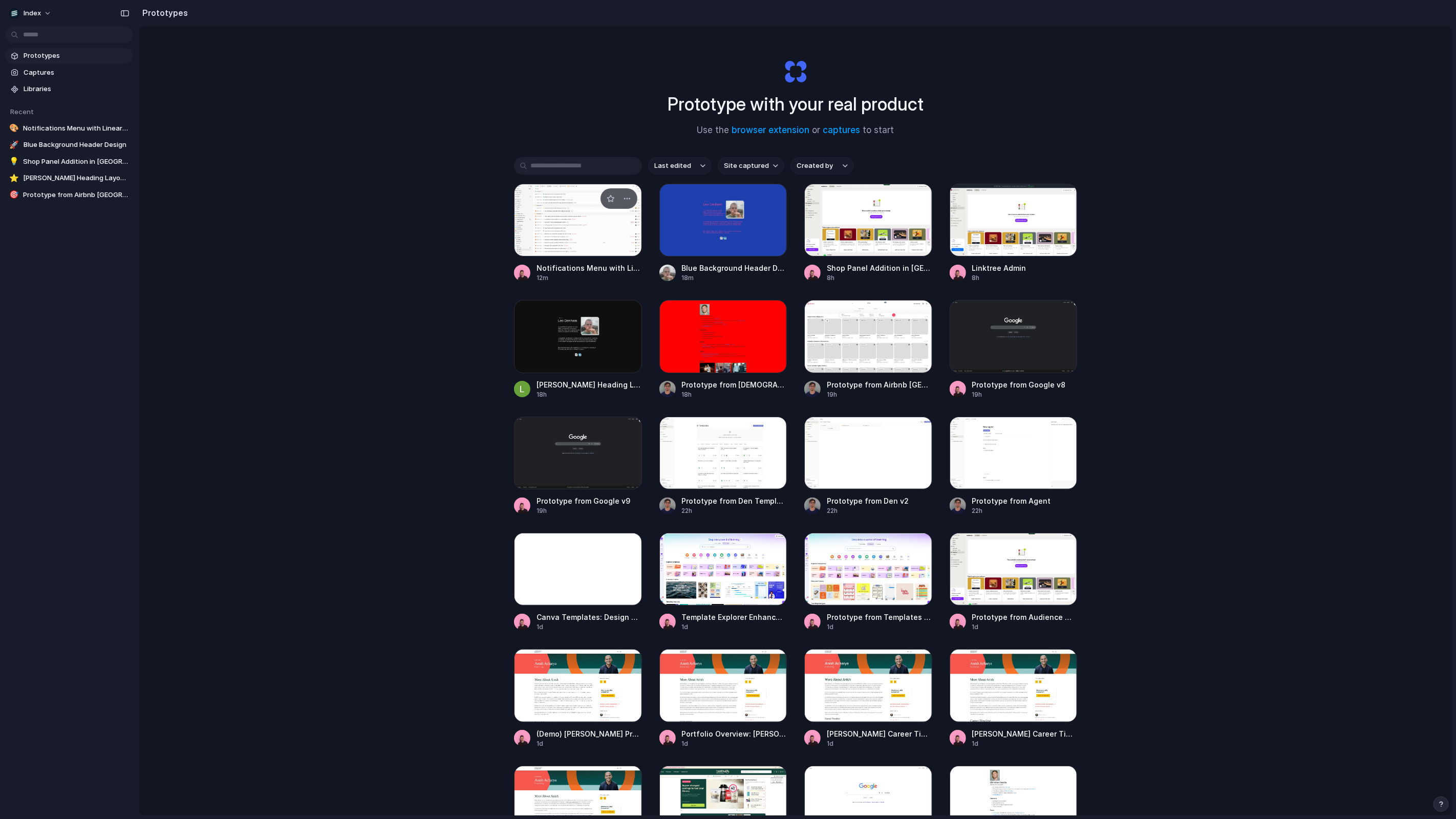
click at [564, 215] on div at bounding box center [578, 219] width 128 height 72
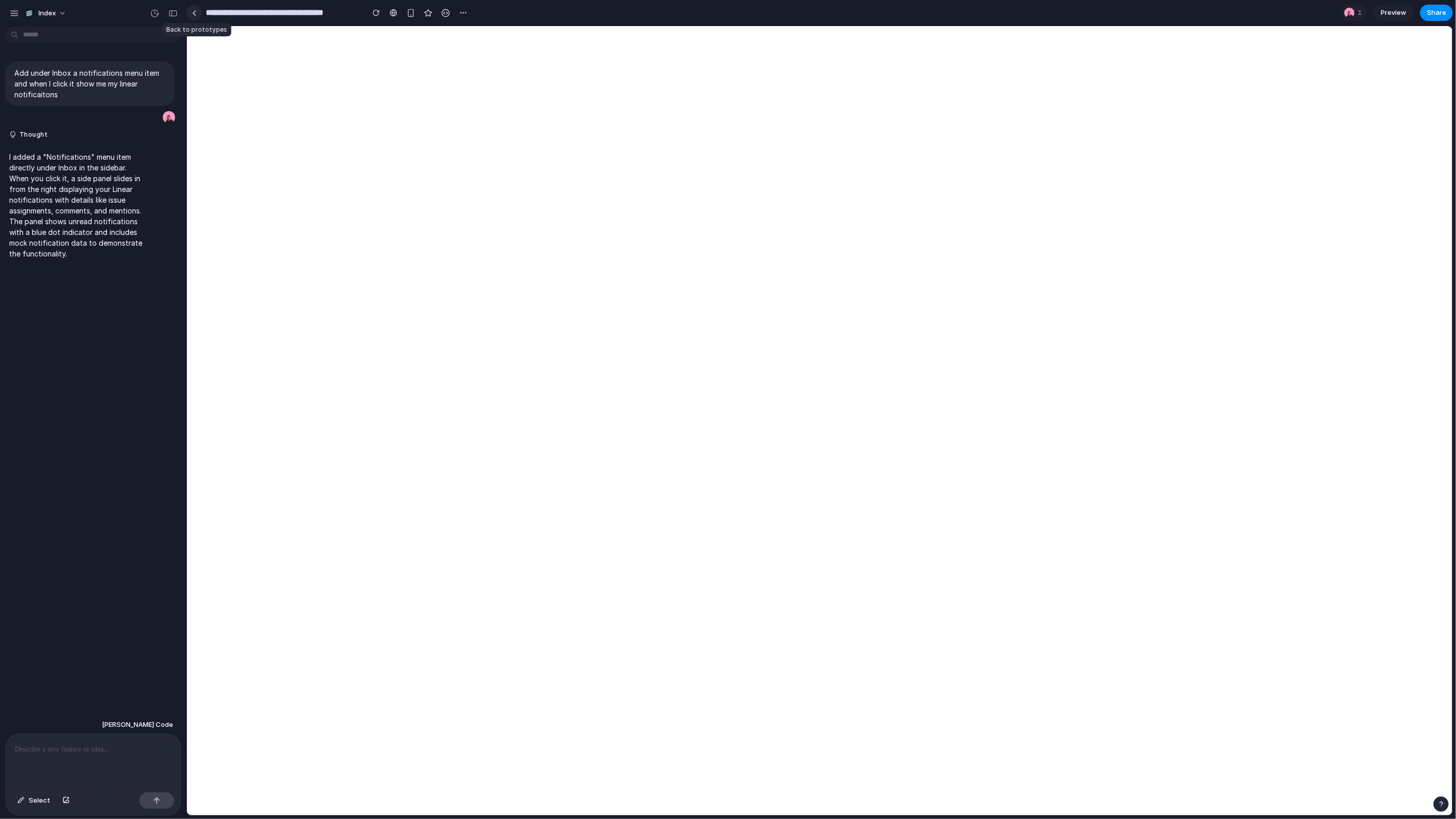
click at [200, 11] on link at bounding box center [194, 13] width 16 height 16
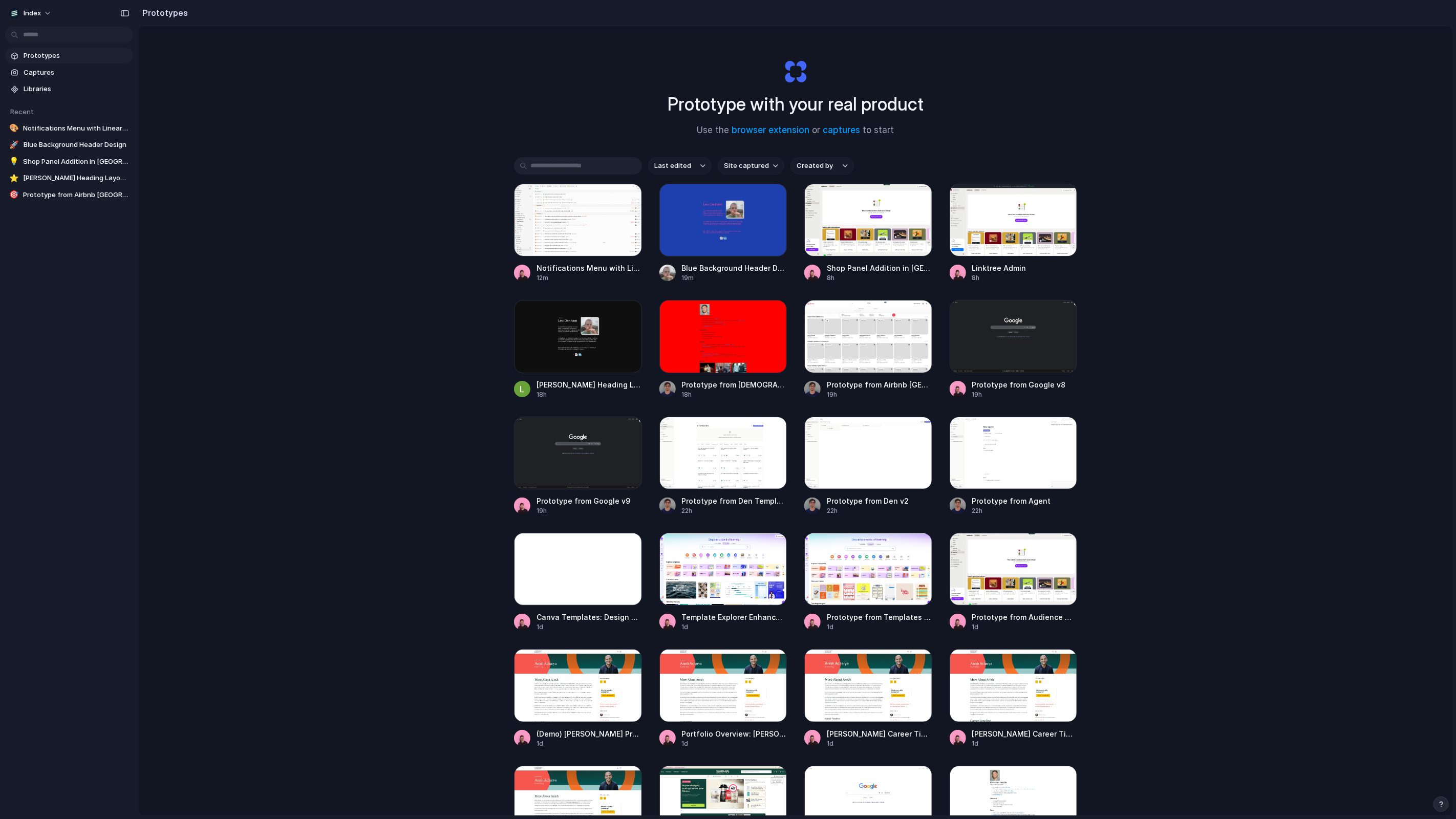
click at [1237, 586] on div "Prototype with your real product Use the browser extension or captures to start…" at bounding box center [796, 448] width 1313 height 843
